Goal: Information Seeking & Learning: Learn about a topic

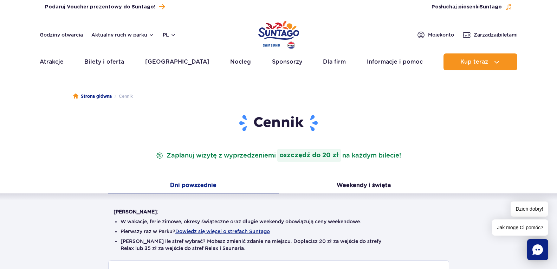
scroll to position [35, 0]
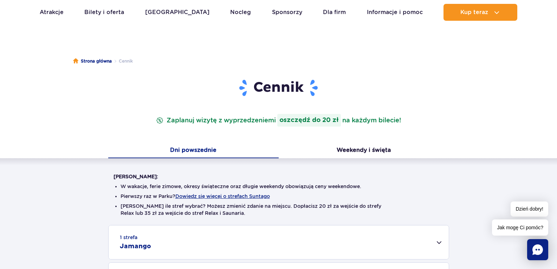
click at [189, 148] on button "Dni powszednie" at bounding box center [193, 150] width 170 height 15
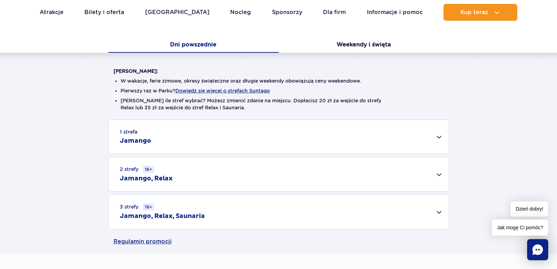
scroll to position [211, 0]
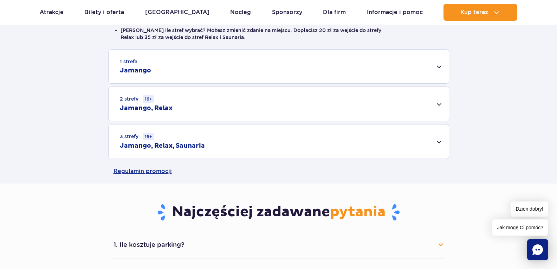
click at [438, 67] on div "1 strefa Jamango" at bounding box center [278, 67] width 340 height 34
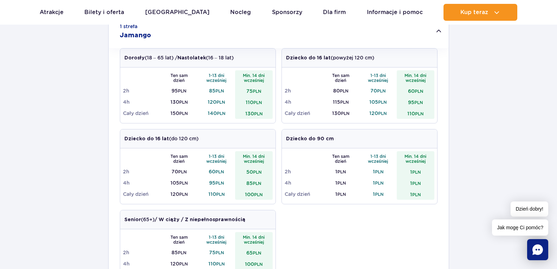
scroll to position [281, 0]
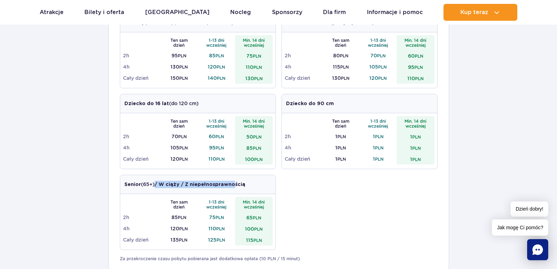
drag, startPoint x: 157, startPoint y: 183, endPoint x: 234, endPoint y: 183, distance: 76.2
click at [234, 183] on strong "/ W ciąży / Z niepełnosprawnością" at bounding box center [199, 184] width 91 height 5
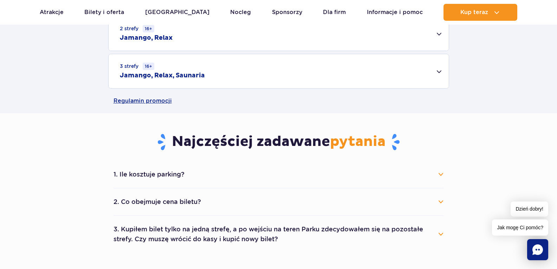
drag, startPoint x: 335, startPoint y: 216, endPoint x: 340, endPoint y: 212, distance: 6.2
click at [336, 217] on ul "1. Ile kosztuje parking? Parking kosztuje 25 zł za każdy rozpoczęty dzień kalen…" at bounding box center [278, 206] width 330 height 91
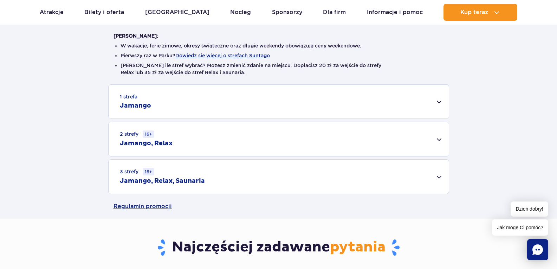
scroll to position [140, 0]
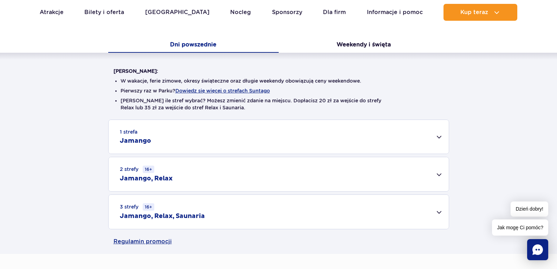
click at [438, 134] on div "1 strefa Jamango" at bounding box center [278, 137] width 340 height 34
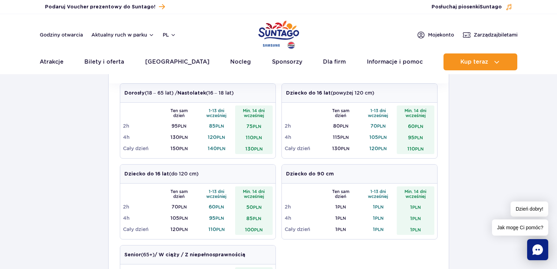
scroll to position [35, 0]
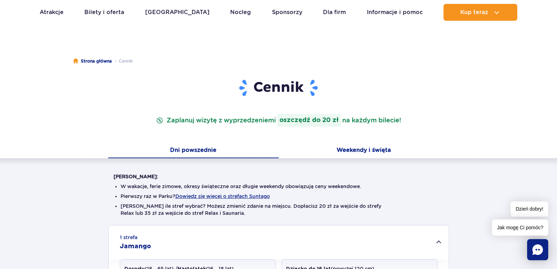
click at [363, 149] on button "Weekendy i święta" at bounding box center [363, 150] width 170 height 15
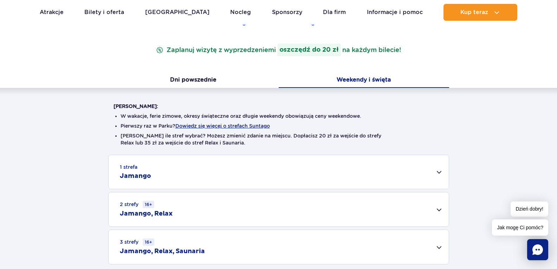
scroll to position [140, 0]
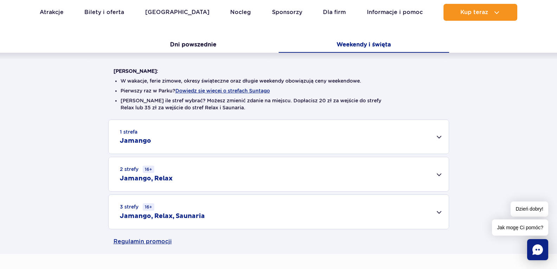
click at [441, 136] on div "1 strefa Jamango" at bounding box center [278, 137] width 340 height 34
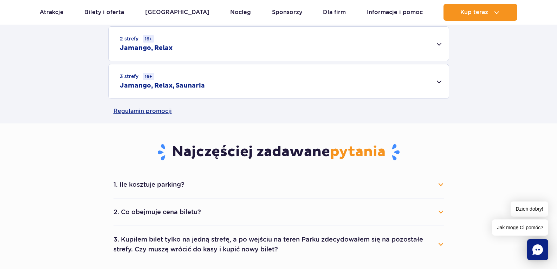
scroll to position [562, 0]
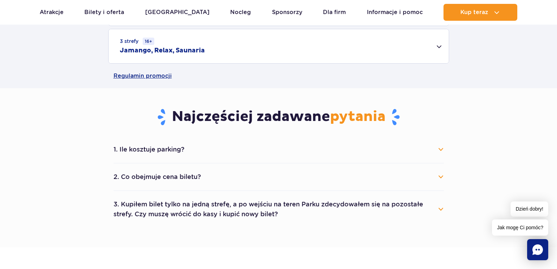
click at [437, 176] on button "2. Co obejmuje cena biletu?" at bounding box center [278, 176] width 330 height 15
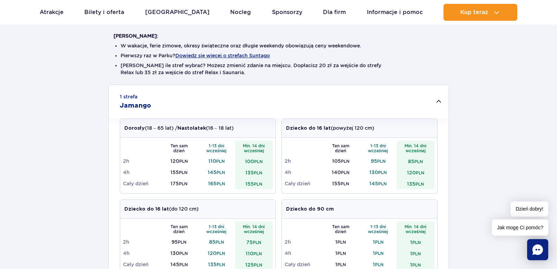
scroll to position [105, 0]
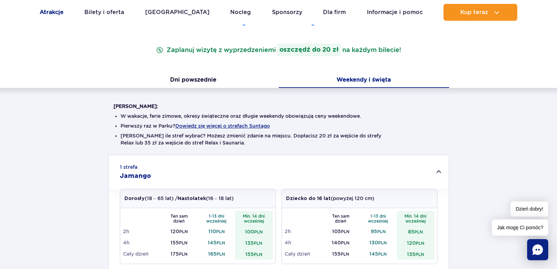
click at [57, 14] on link "Atrakcje" at bounding box center [52, 12] width 24 height 17
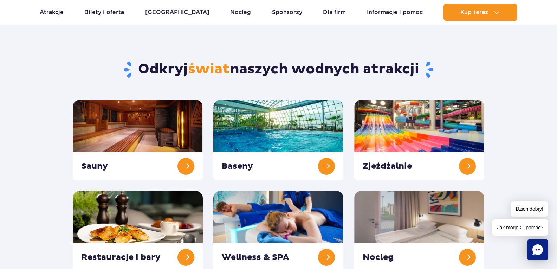
scroll to position [70, 0]
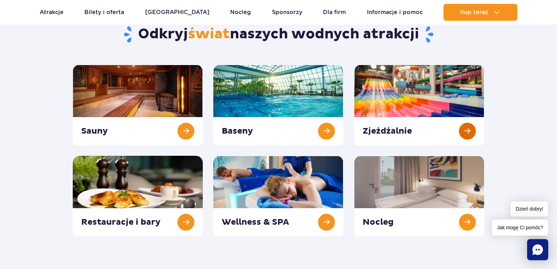
click at [475, 129] on link at bounding box center [419, 105] width 130 height 80
click at [326, 133] on link at bounding box center [278, 105] width 130 height 80
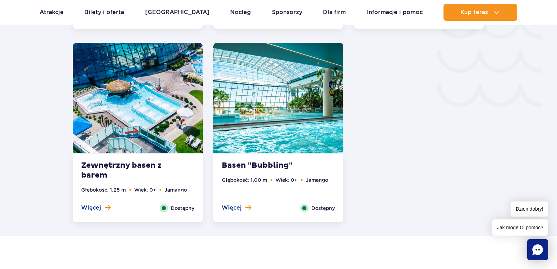
scroll to position [1194, 0]
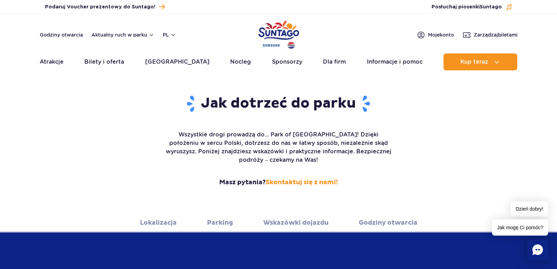
scroll to position [105, 0]
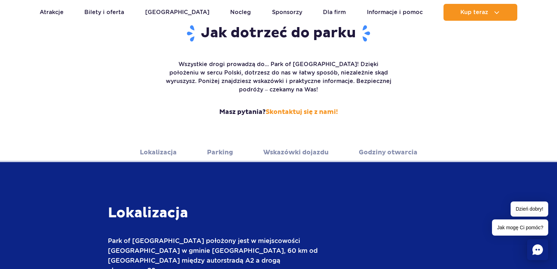
click at [161, 143] on link "Lokalizacja" at bounding box center [158, 152] width 37 height 19
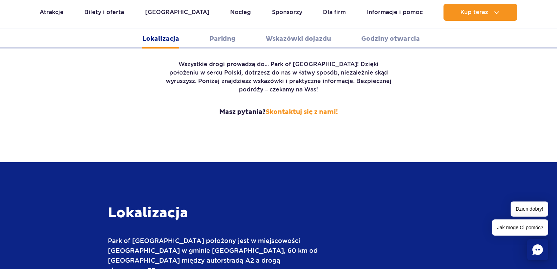
scroll to position [240, 0]
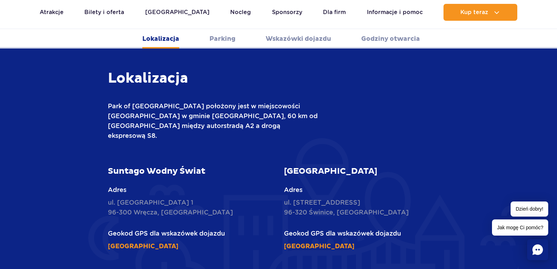
drag, startPoint x: 107, startPoint y: 192, endPoint x: 110, endPoint y: 190, distance: 4.0
click at [107, 192] on div "Suntago Wodny Świat Adres ul. [STREET_ADDRESS] Geokod GPS dla wskazówek dojazdu…" at bounding box center [191, 208] width 176 height 85
